Goal: Information Seeking & Learning: Learn about a topic

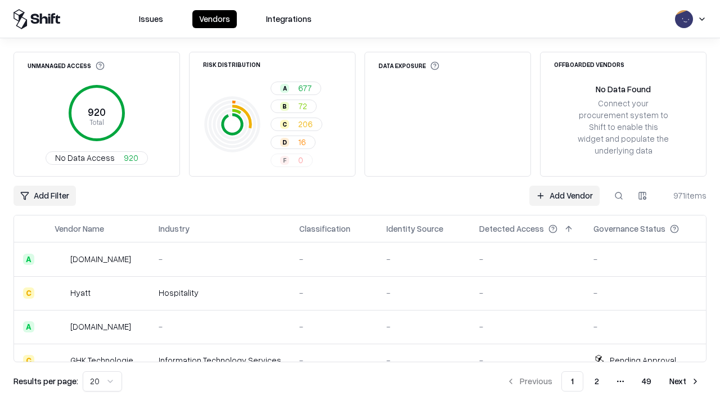
click at [360, 203] on div "Add Filter Add Vendor 971 items" at bounding box center [360, 196] width 693 height 20
click at [44, 196] on html "Issues Vendors Integrations Unmanaged Access 920 Total No Data Access 920 Risk …" at bounding box center [360, 202] width 720 height 405
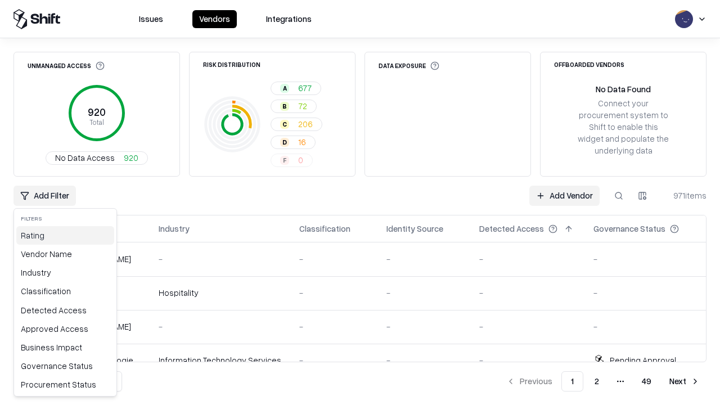
click at [65, 235] on div "Rating" at bounding box center [65, 235] width 98 height 19
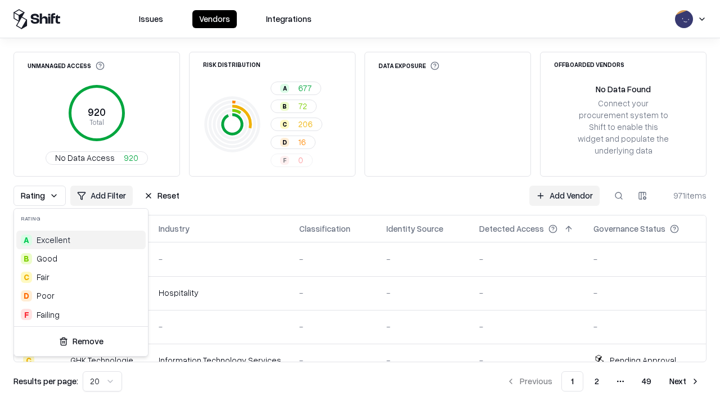
click at [360, 203] on html "Issues Vendors Integrations Unmanaged Access 920 Total No Data Access 920 Risk …" at bounding box center [360, 202] width 720 height 405
click at [360, 203] on div "Rating Add Filter Reset Add Vendor 971 items" at bounding box center [360, 196] width 693 height 20
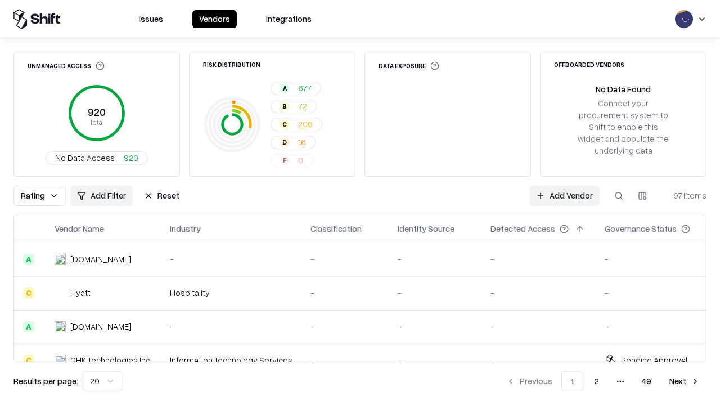
click at [161, 196] on button "Reset" at bounding box center [161, 196] width 49 height 20
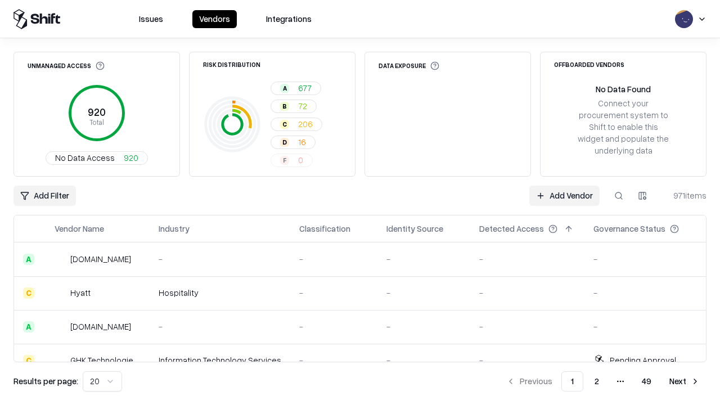
click at [360, 203] on div "Add Filter Add Vendor 971 items" at bounding box center [360, 196] width 693 height 20
click at [44, 196] on html "Issues Vendors Integrations Unmanaged Access 920 Total No Data Access 920 Risk …" at bounding box center [360, 202] width 720 height 405
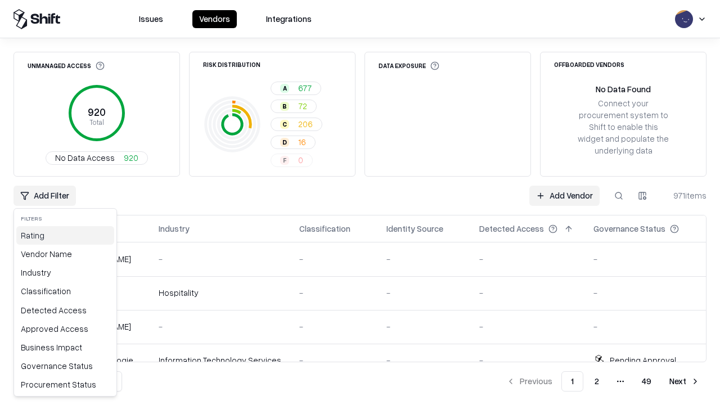
click at [65, 235] on div "Rating" at bounding box center [65, 235] width 98 height 19
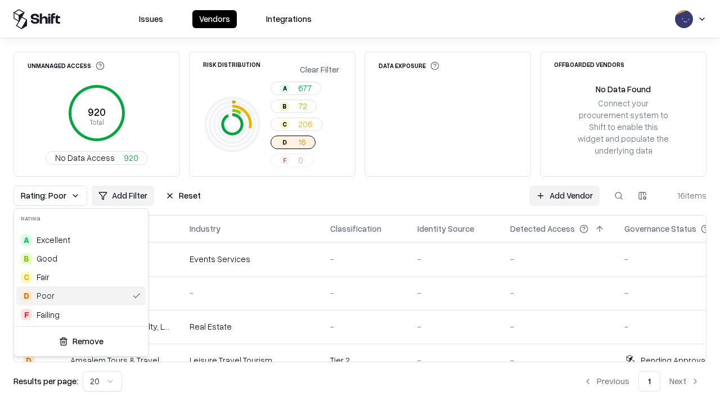
click at [360, 203] on html "Issues Vendors Integrations Unmanaged Access 920 Total No Data Access 920 Risk …" at bounding box center [360, 202] width 720 height 405
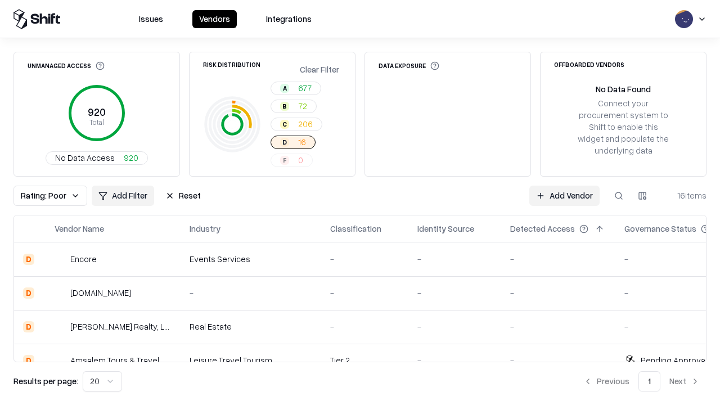
click at [360, 203] on div "Rating: Poor Add Filter Reset Add Vendor 16 items" at bounding box center [360, 196] width 693 height 20
click at [183, 196] on button "Reset" at bounding box center [183, 196] width 49 height 20
click at [360, 203] on div "Add Filter Add Vendor 16 items" at bounding box center [360, 196] width 693 height 20
click at [44, 196] on html "Issues Vendors Integrations Unmanaged Access 920 Total No Data Access 920 Risk …" at bounding box center [360, 202] width 720 height 405
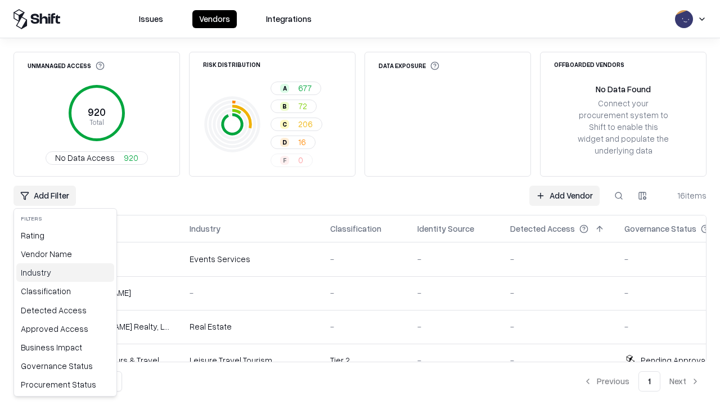
click at [65, 272] on div "Industry" at bounding box center [65, 272] width 98 height 19
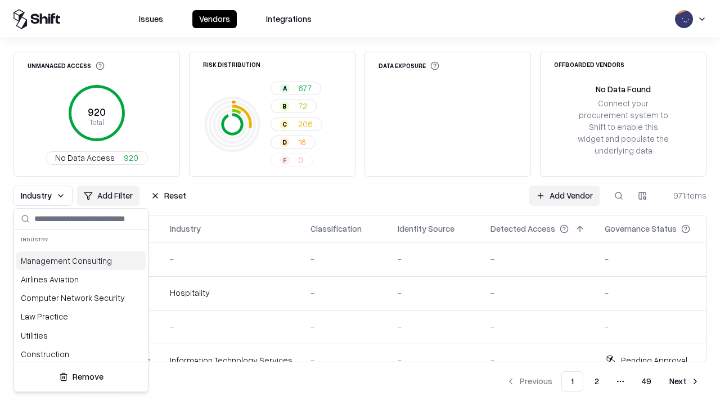
click at [360, 203] on html "Issues Vendors Integrations Unmanaged Access 920 Total No Data Access 920 Risk …" at bounding box center [360, 202] width 720 height 405
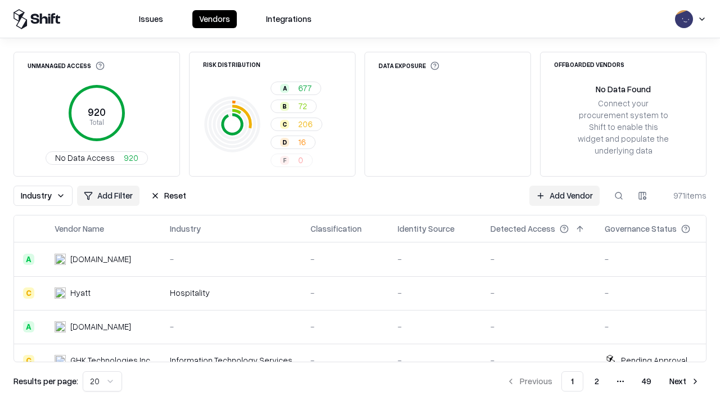
click at [168, 196] on button "Reset" at bounding box center [168, 196] width 49 height 20
click at [360, 203] on div "Industry Add Filter Reset Add Vendor 971 items" at bounding box center [360, 196] width 693 height 20
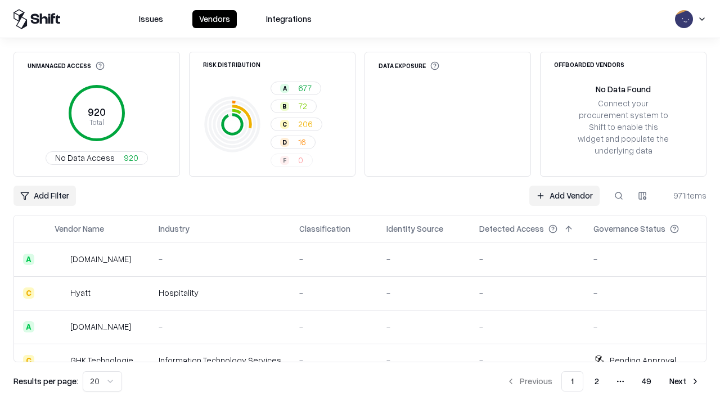
click at [44, 196] on html "Issues Vendors Integrations Unmanaged Access 920 Total No Data Access 920 Risk …" at bounding box center [360, 202] width 720 height 405
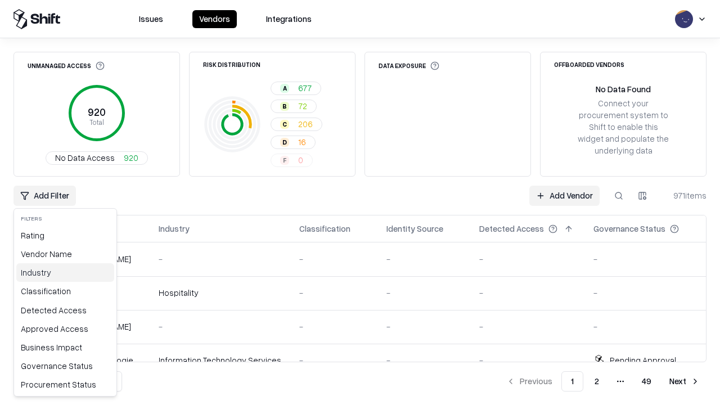
click at [65, 272] on div "Industry" at bounding box center [65, 272] width 98 height 19
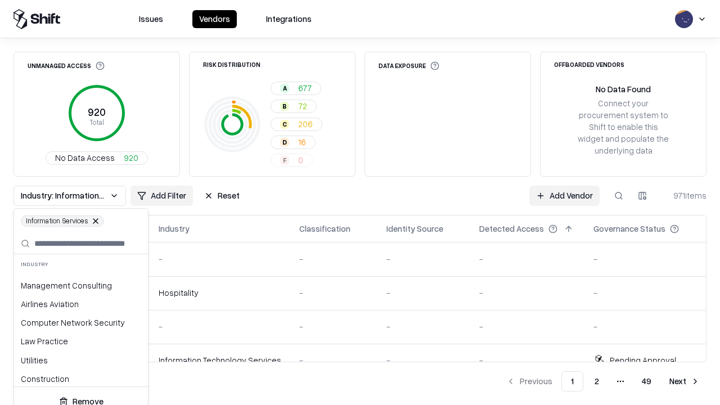
scroll to position [779, 0]
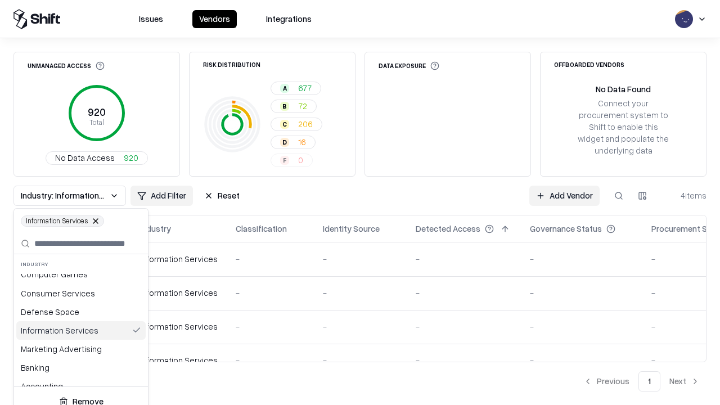
click at [360, 203] on html "Issues Vendors Integrations Unmanaged Access 920 Total No Data Access 920 Risk …" at bounding box center [360, 202] width 720 height 405
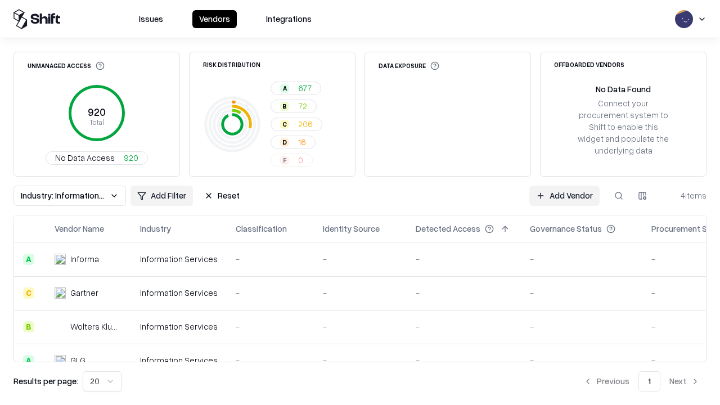
click at [360, 203] on div "Industry: Information Services Add Filter Reset Add Vendor 4 items" at bounding box center [360, 196] width 693 height 20
click at [222, 196] on button "Reset" at bounding box center [221, 196] width 49 height 20
click at [360, 203] on div "Add Filter Add Vendor 4 items" at bounding box center [360, 196] width 693 height 20
click at [44, 196] on html "Issues Vendors Integrations Unmanaged Access 920 Total No Data Access 920 Risk …" at bounding box center [360, 202] width 720 height 405
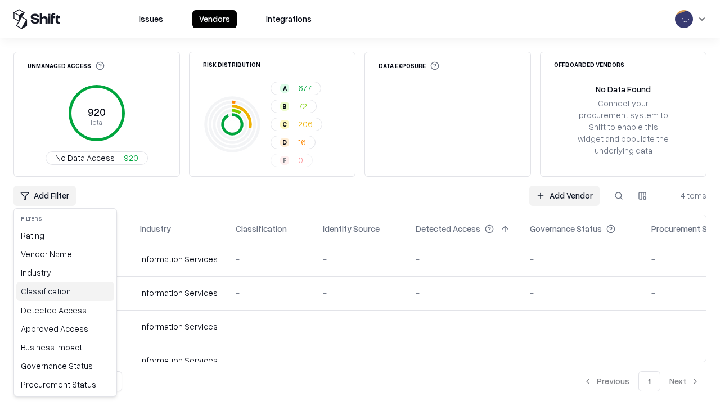
click at [65, 291] on div "Classification" at bounding box center [65, 291] width 98 height 19
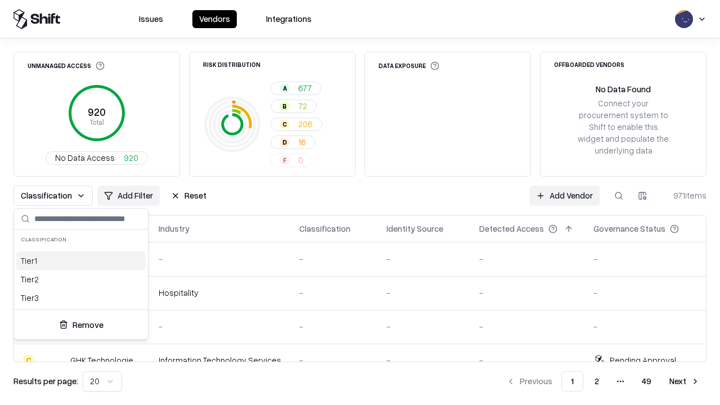
click at [360, 203] on html "Issues Vendors Integrations Unmanaged Access 920 Total No Data Access 920 Risk …" at bounding box center [360, 202] width 720 height 405
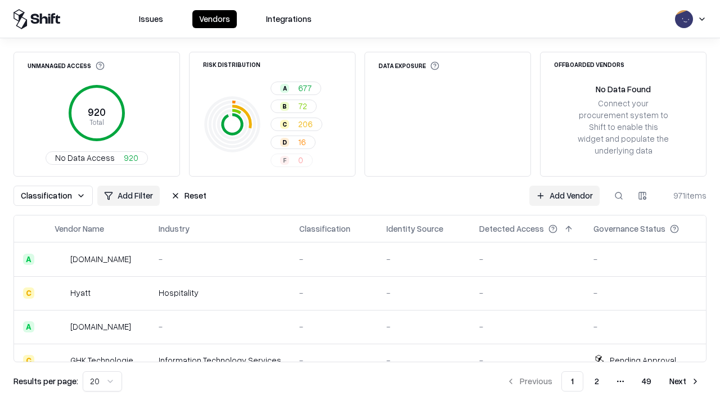
click at [188, 196] on button "Reset" at bounding box center [188, 196] width 49 height 20
